Goal: Navigation & Orientation: Find specific page/section

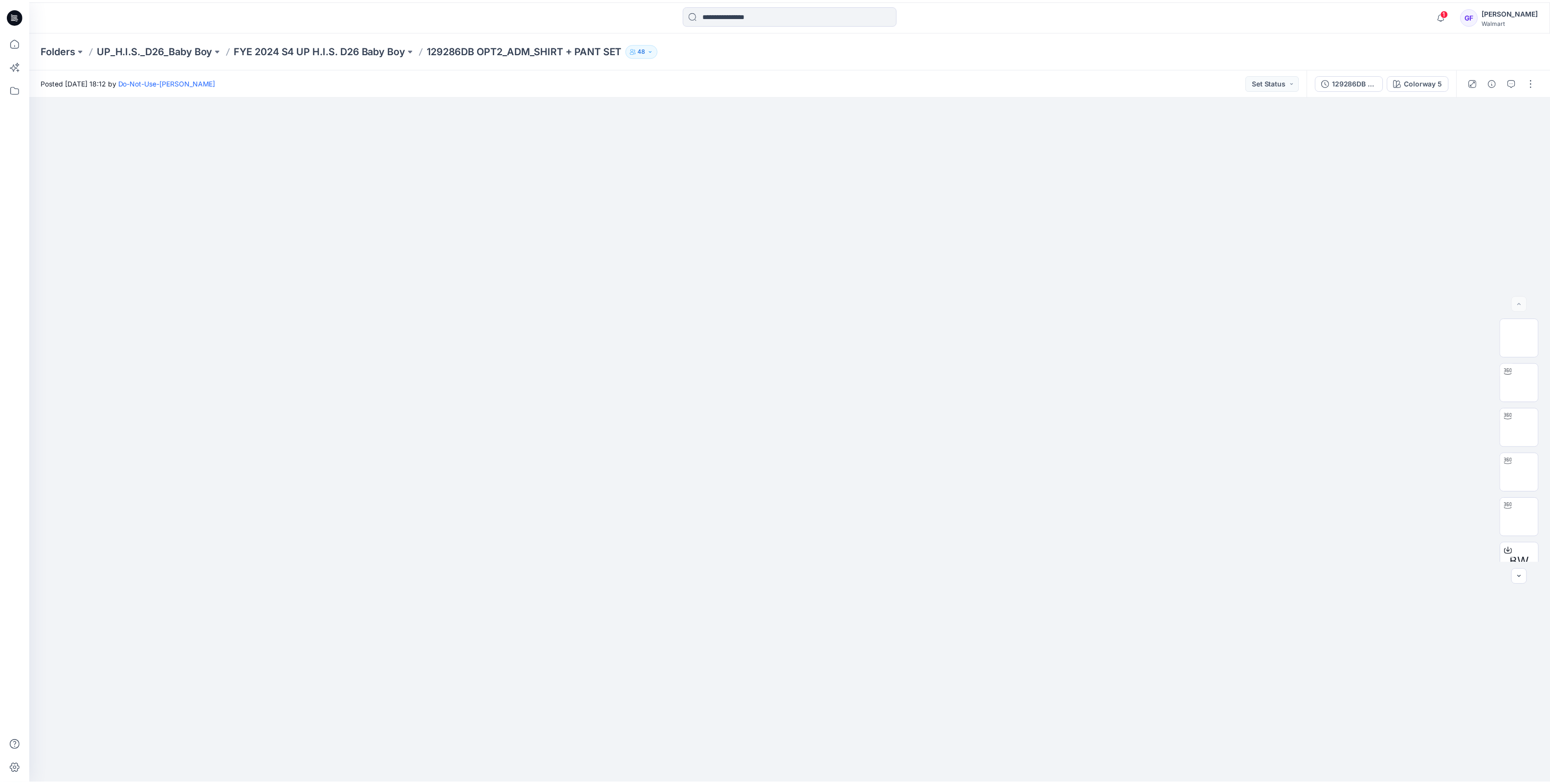
scroll to position [345, 0]
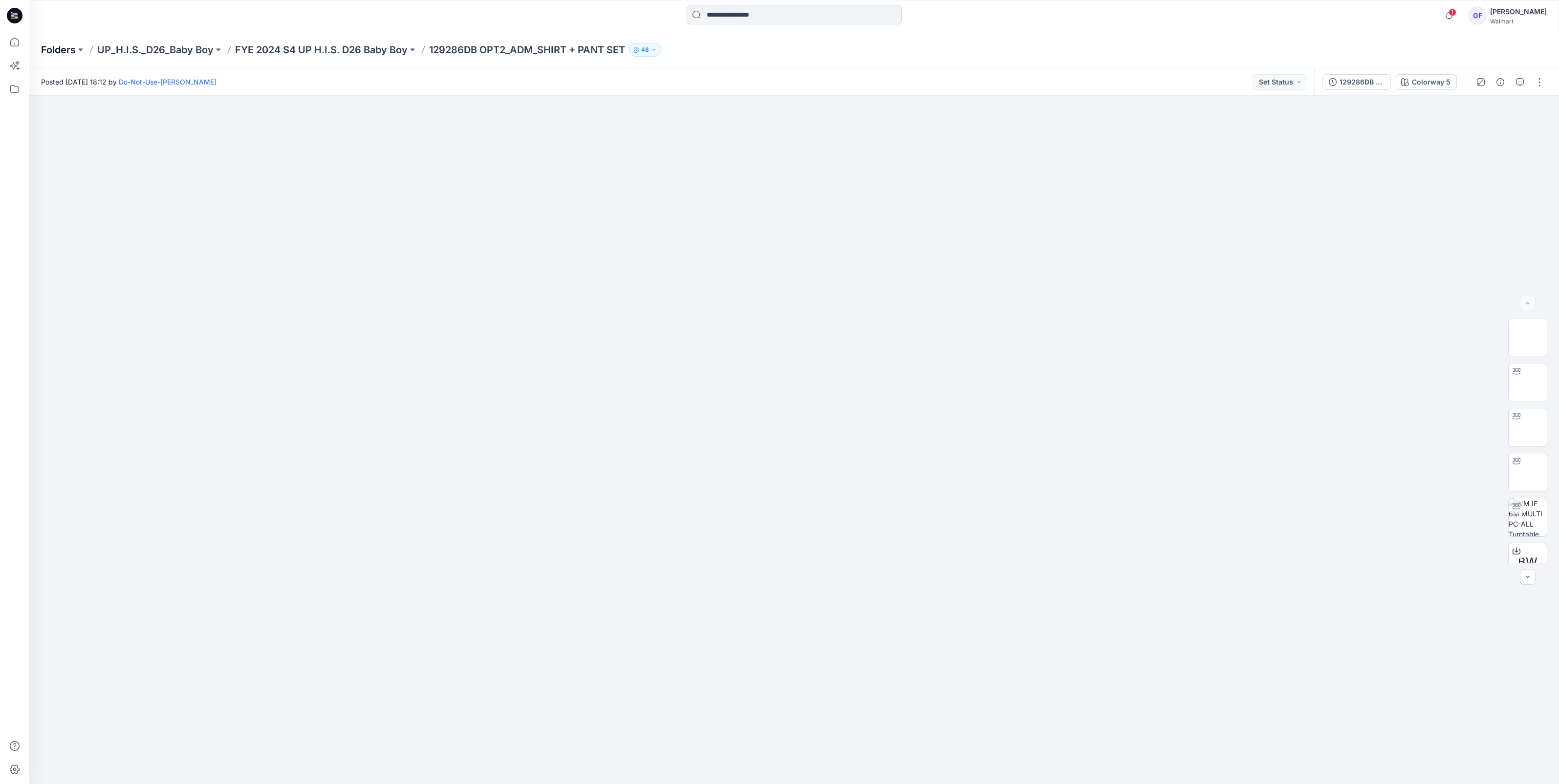
click at [49, 47] on p "Folders" at bounding box center [58, 50] width 34 height 14
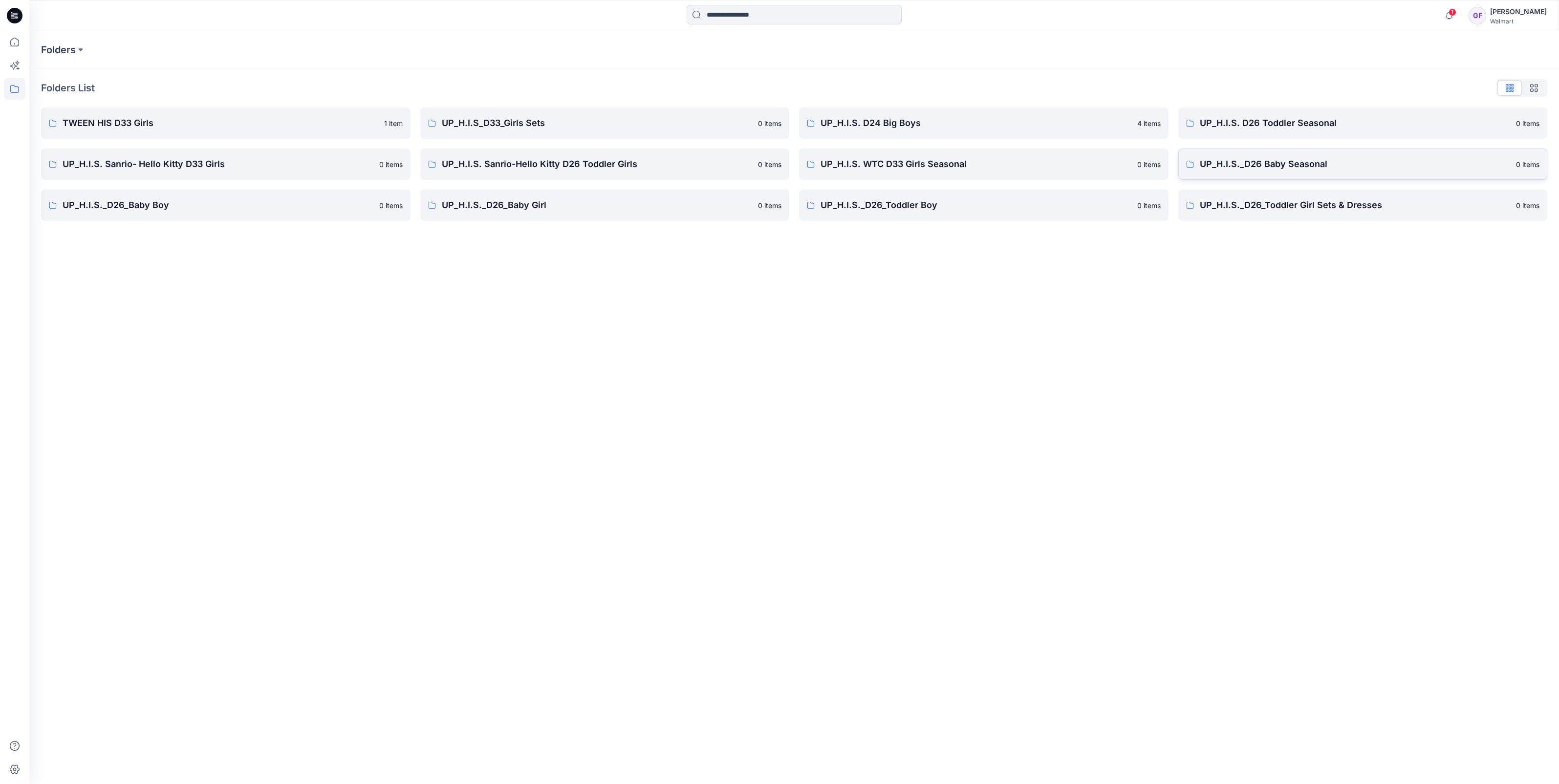
click at [1281, 164] on p "UP_H.I.S._D26 Baby Seasonal" at bounding box center [1355, 164] width 311 height 14
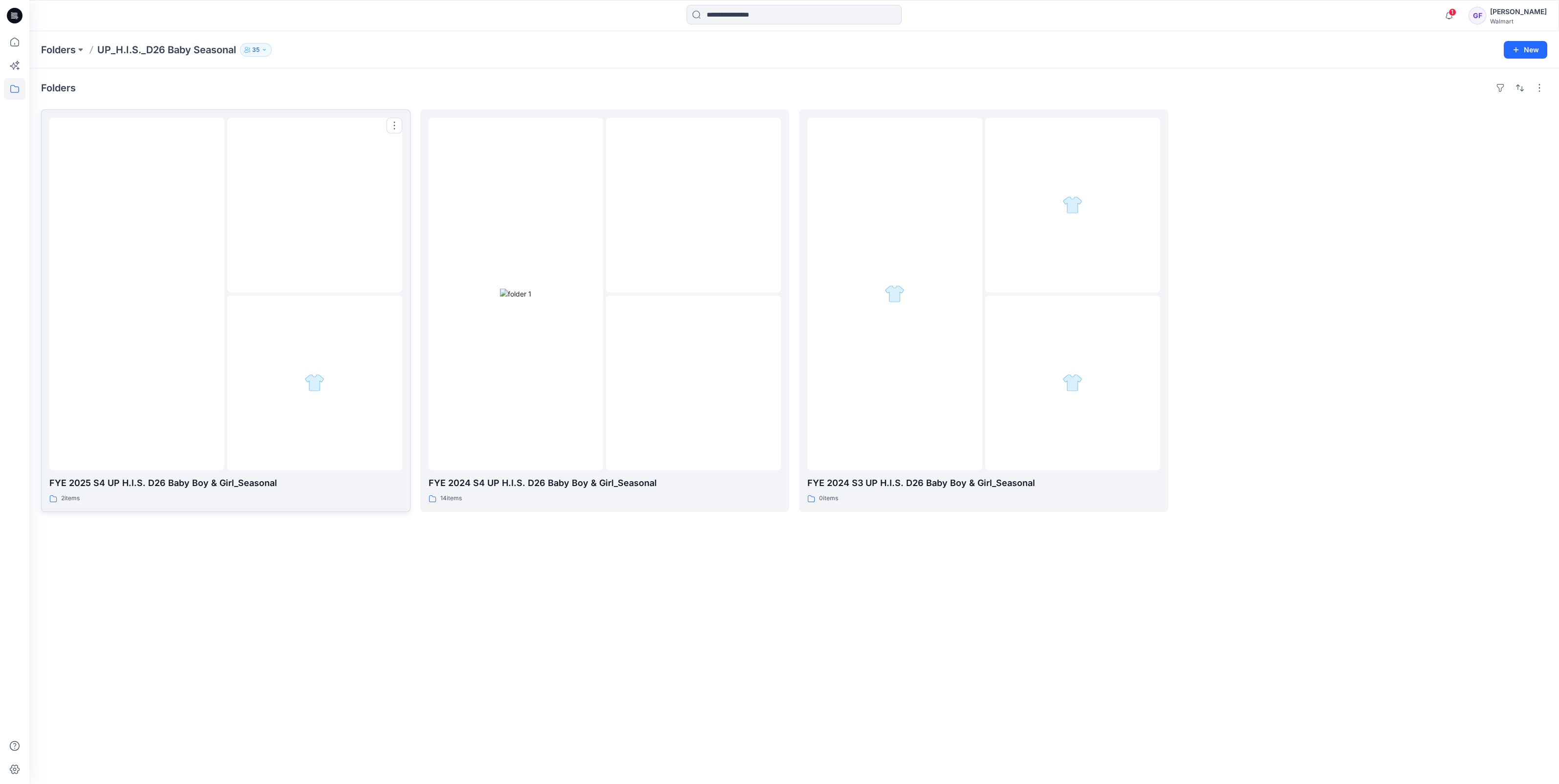
click at [259, 427] on div at bounding box center [314, 383] width 175 height 175
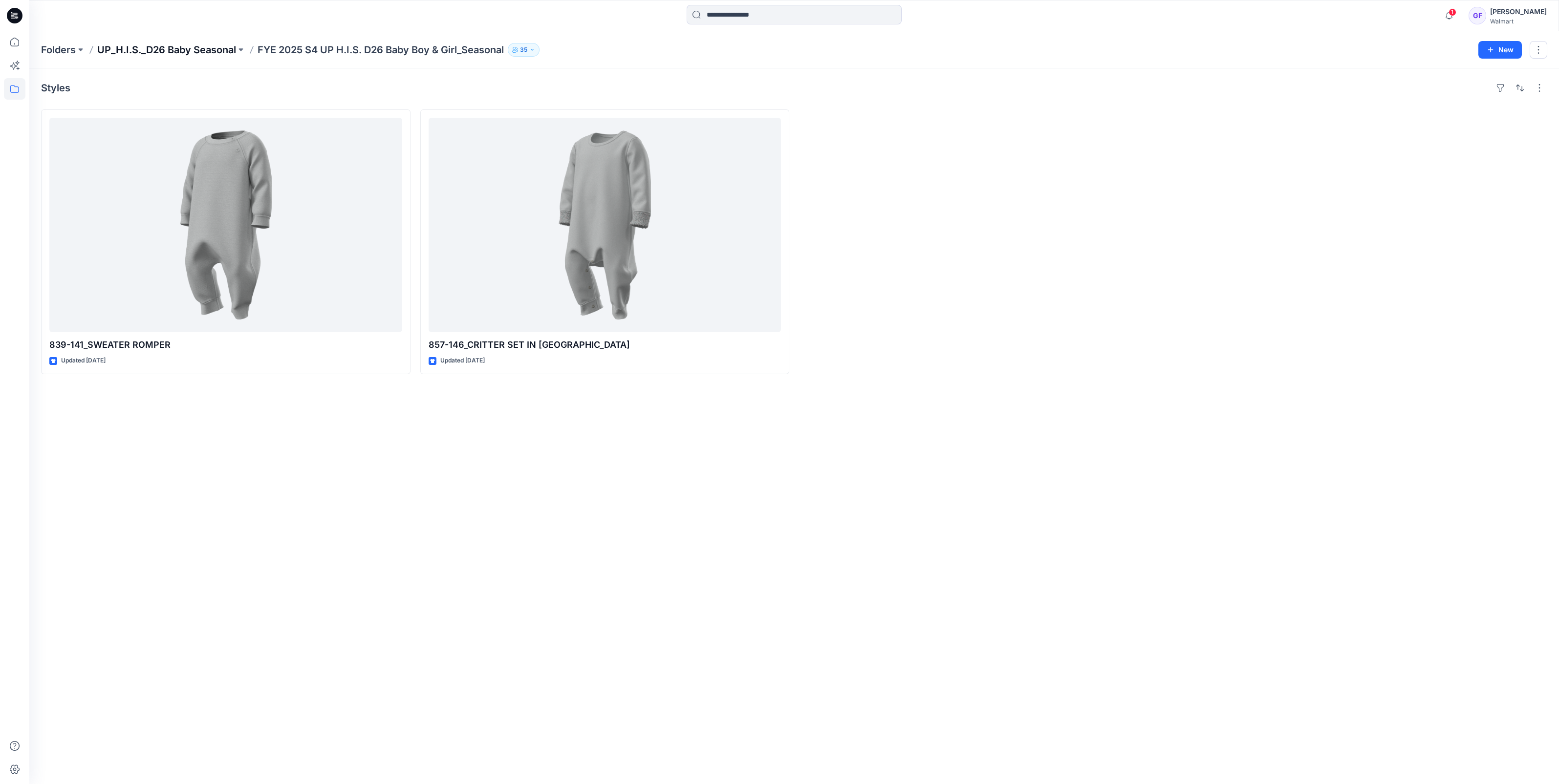
click at [197, 50] on p "UP_H.I.S._D26 Baby Seasonal" at bounding box center [166, 50] width 139 height 14
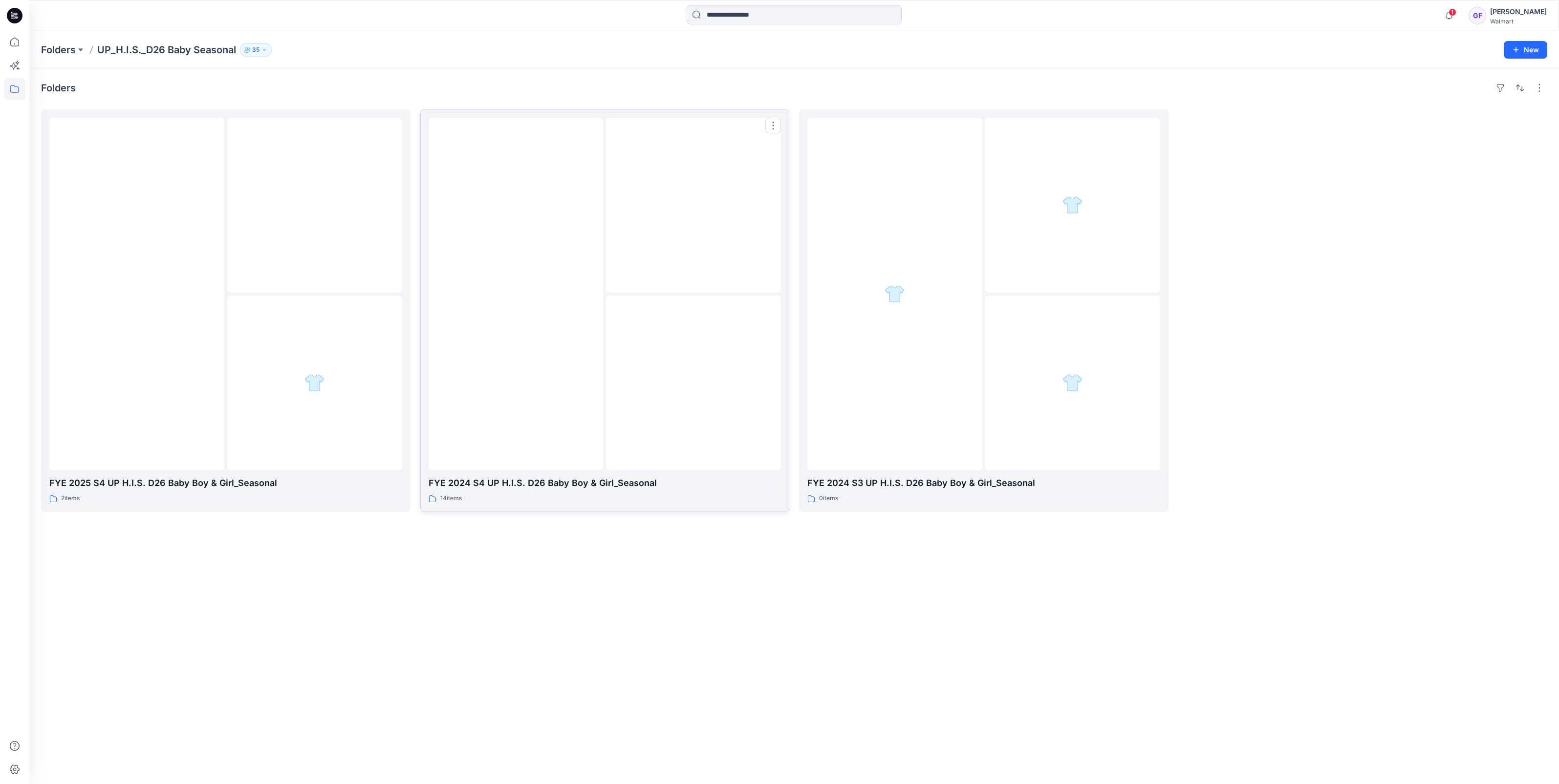
click at [516, 294] on img at bounding box center [516, 294] width 0 height 0
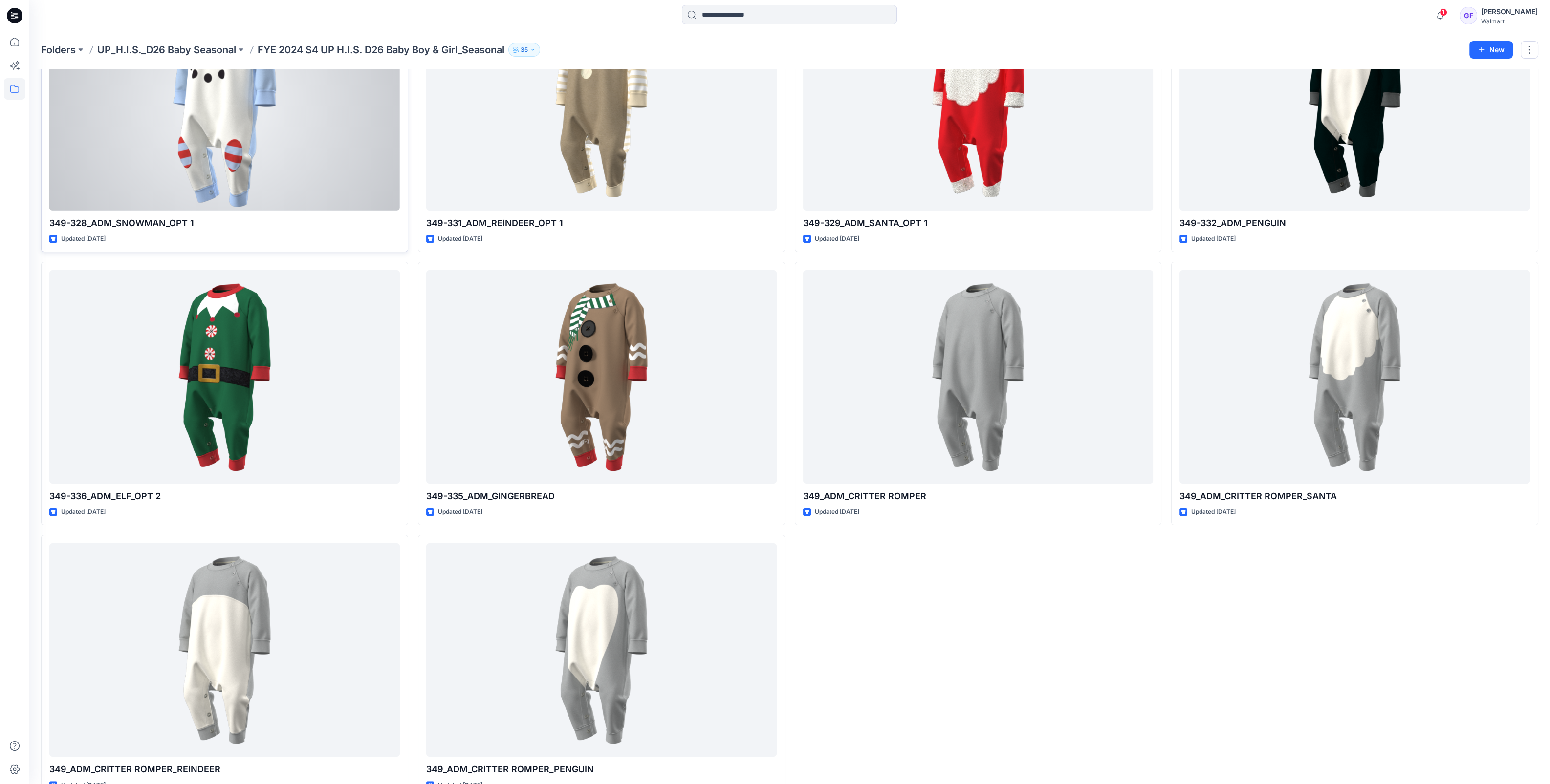
scroll to position [419, 0]
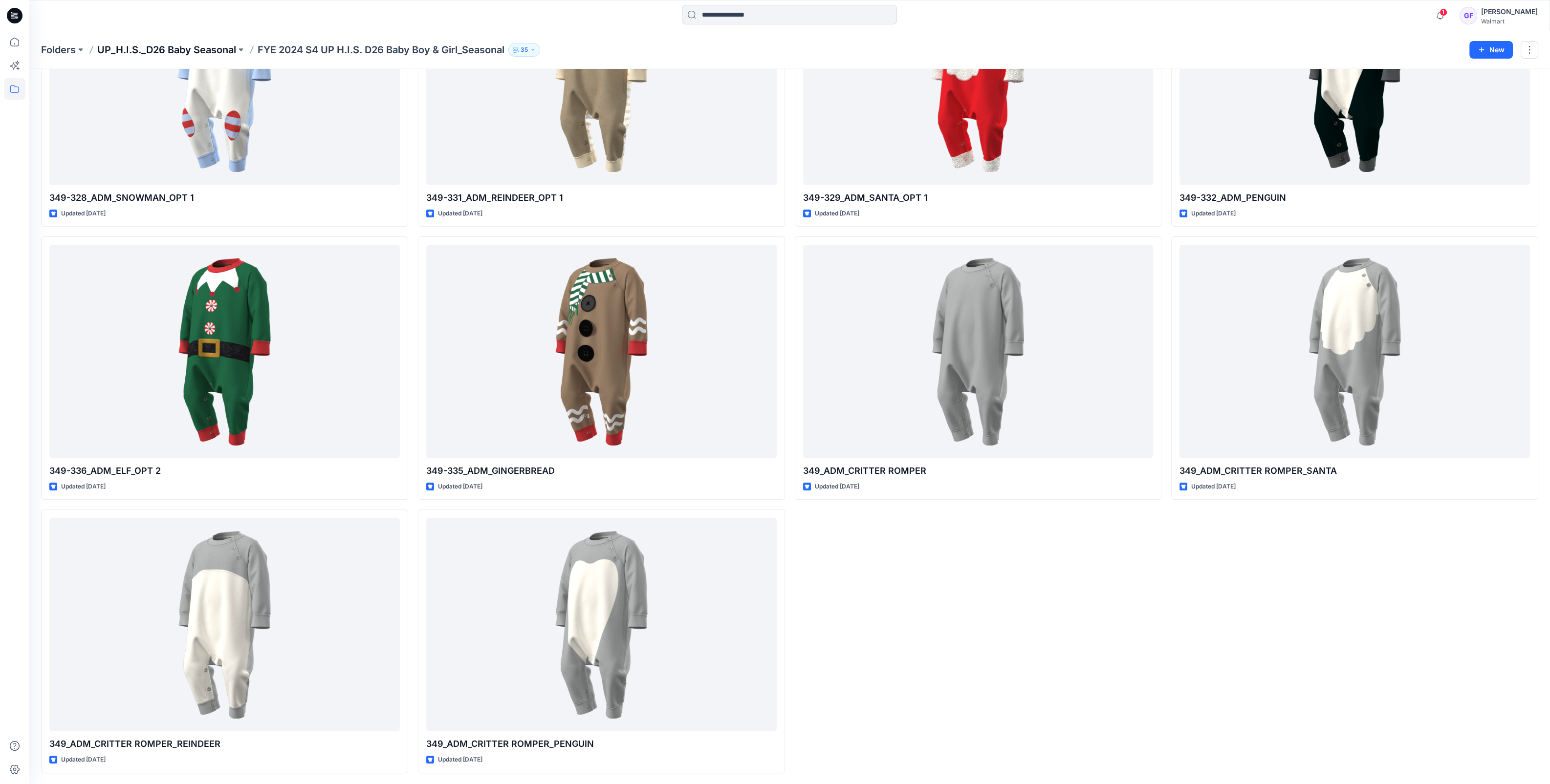
click at [205, 53] on p "UP_H.I.S._D26 Baby Seasonal" at bounding box center [166, 50] width 139 height 14
